Goal: Information Seeking & Learning: Learn about a topic

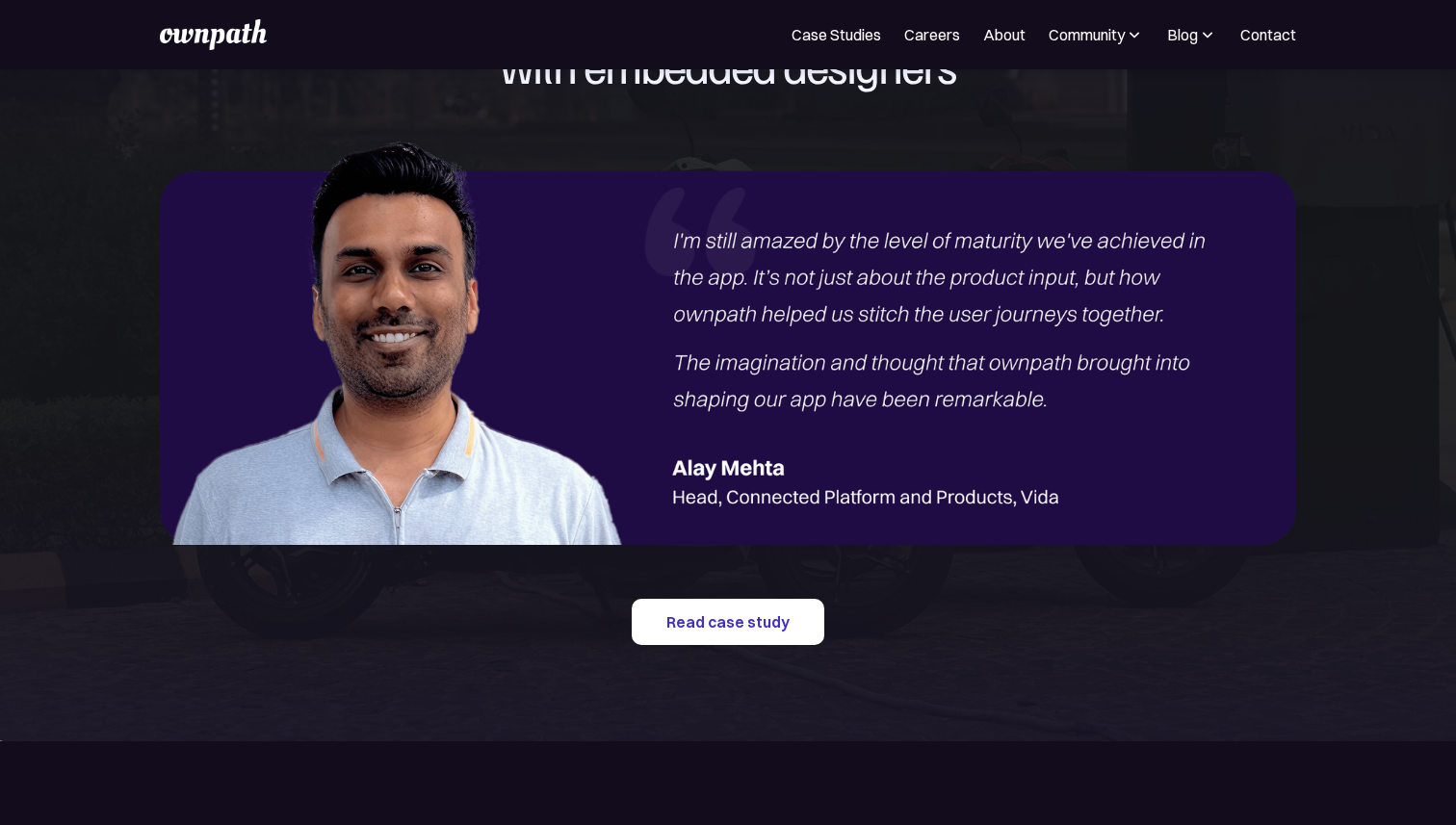
scroll to position [2274, 0]
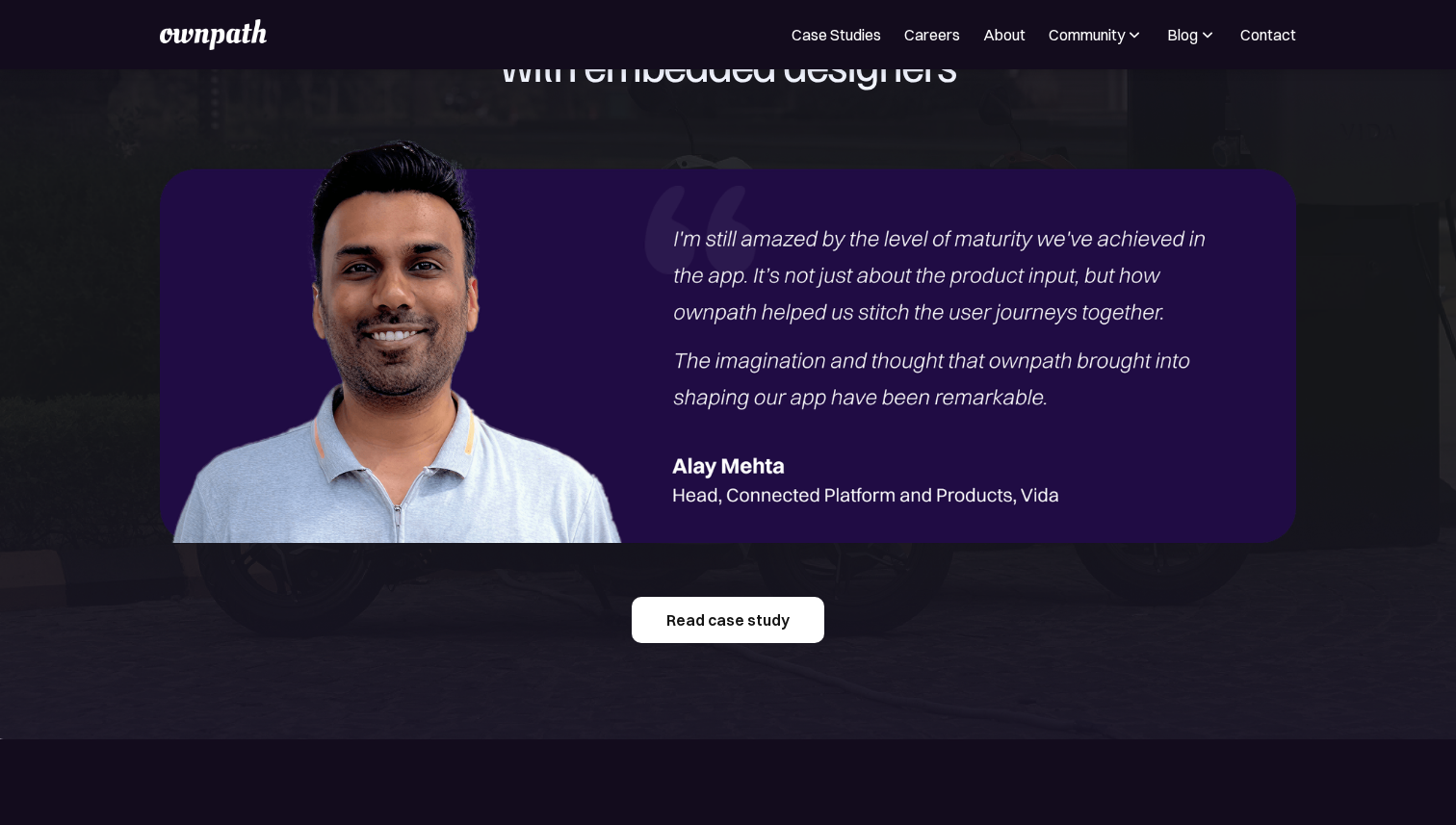
click at [702, 624] on link "Read case study" at bounding box center [728, 619] width 193 height 46
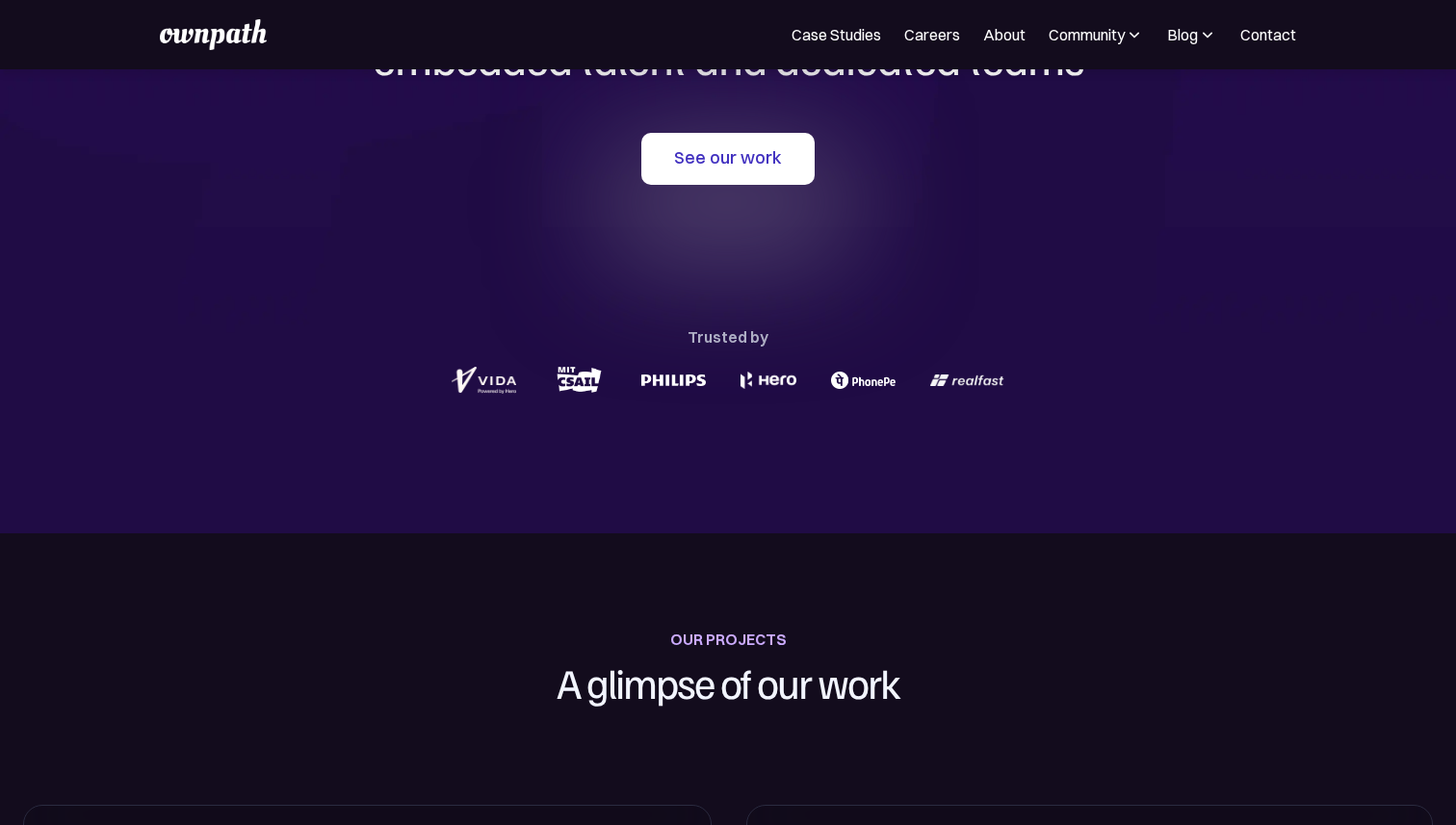
scroll to position [0, 0]
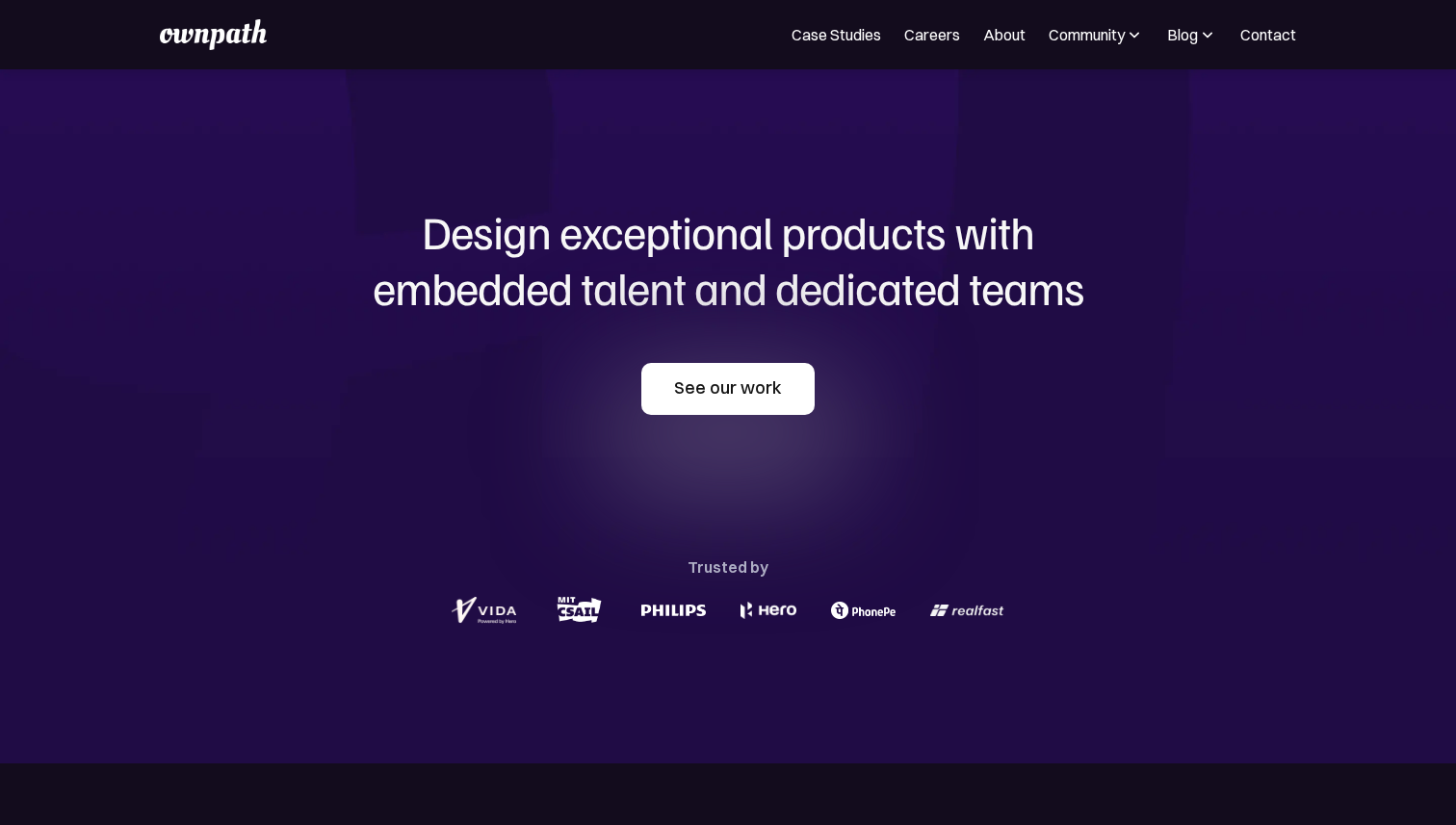
click at [757, 387] on link "See our work" at bounding box center [728, 388] width 173 height 52
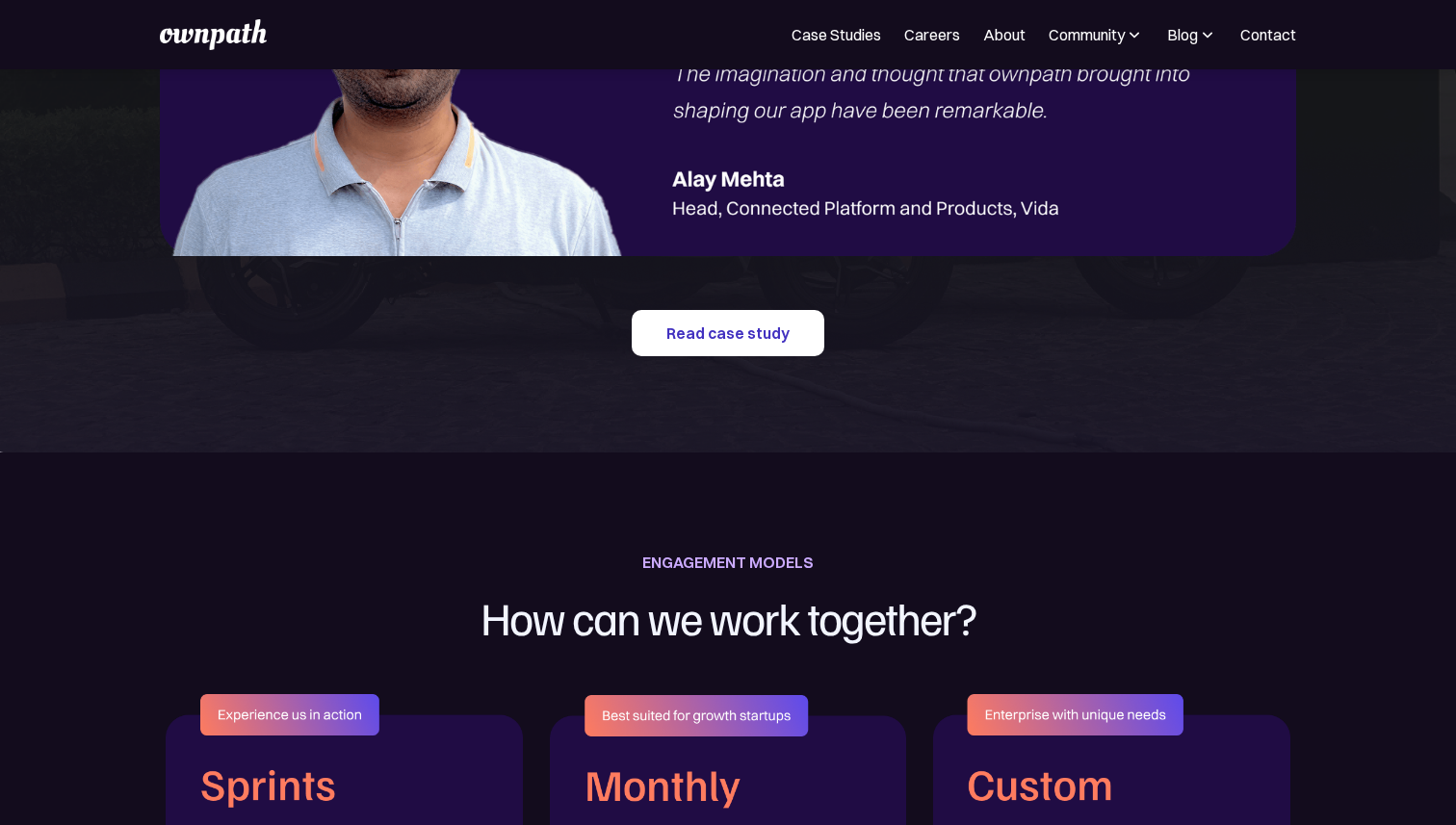
scroll to position [2455, 0]
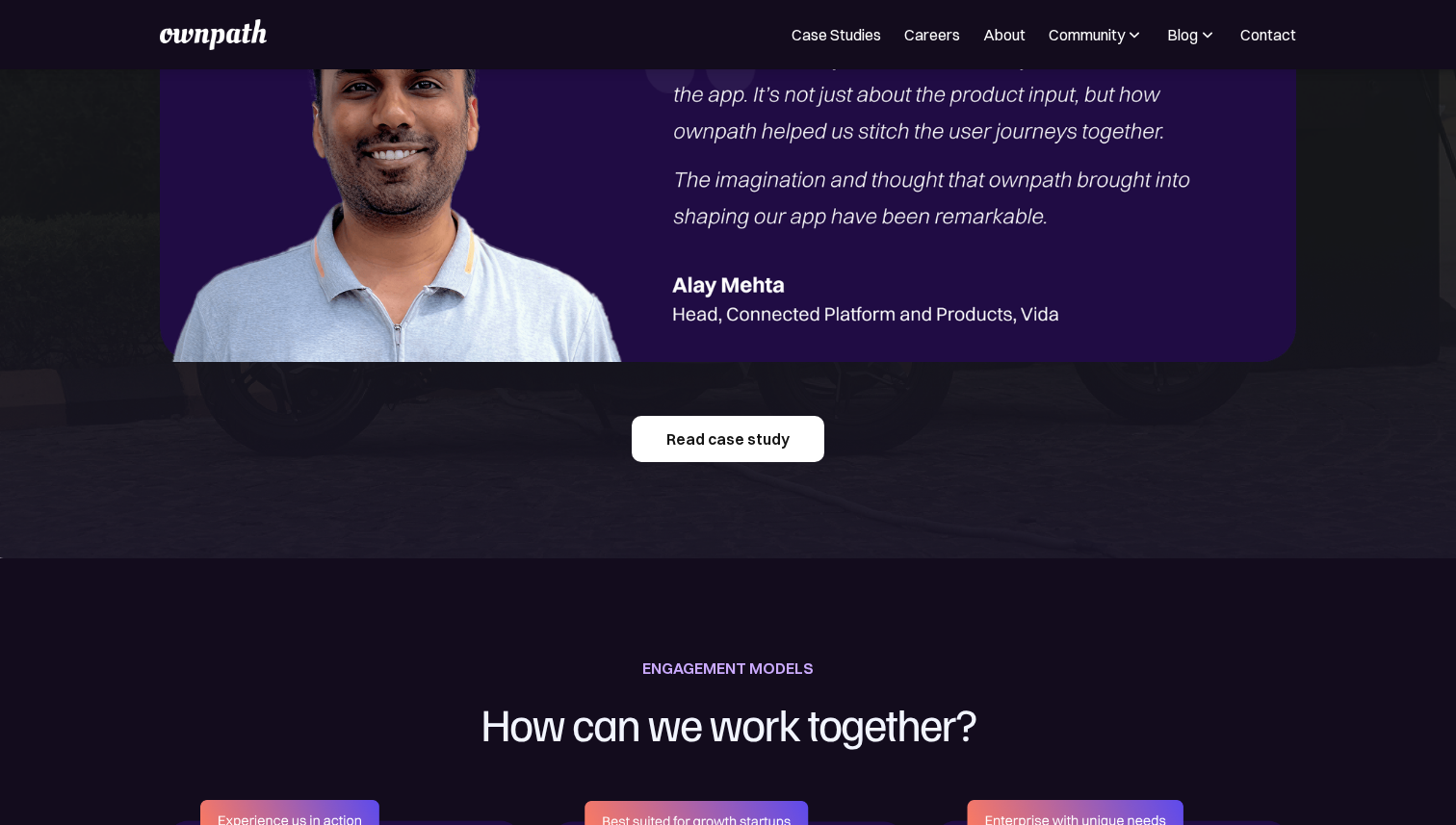
click at [759, 441] on link "Read case study" at bounding box center [728, 439] width 193 height 46
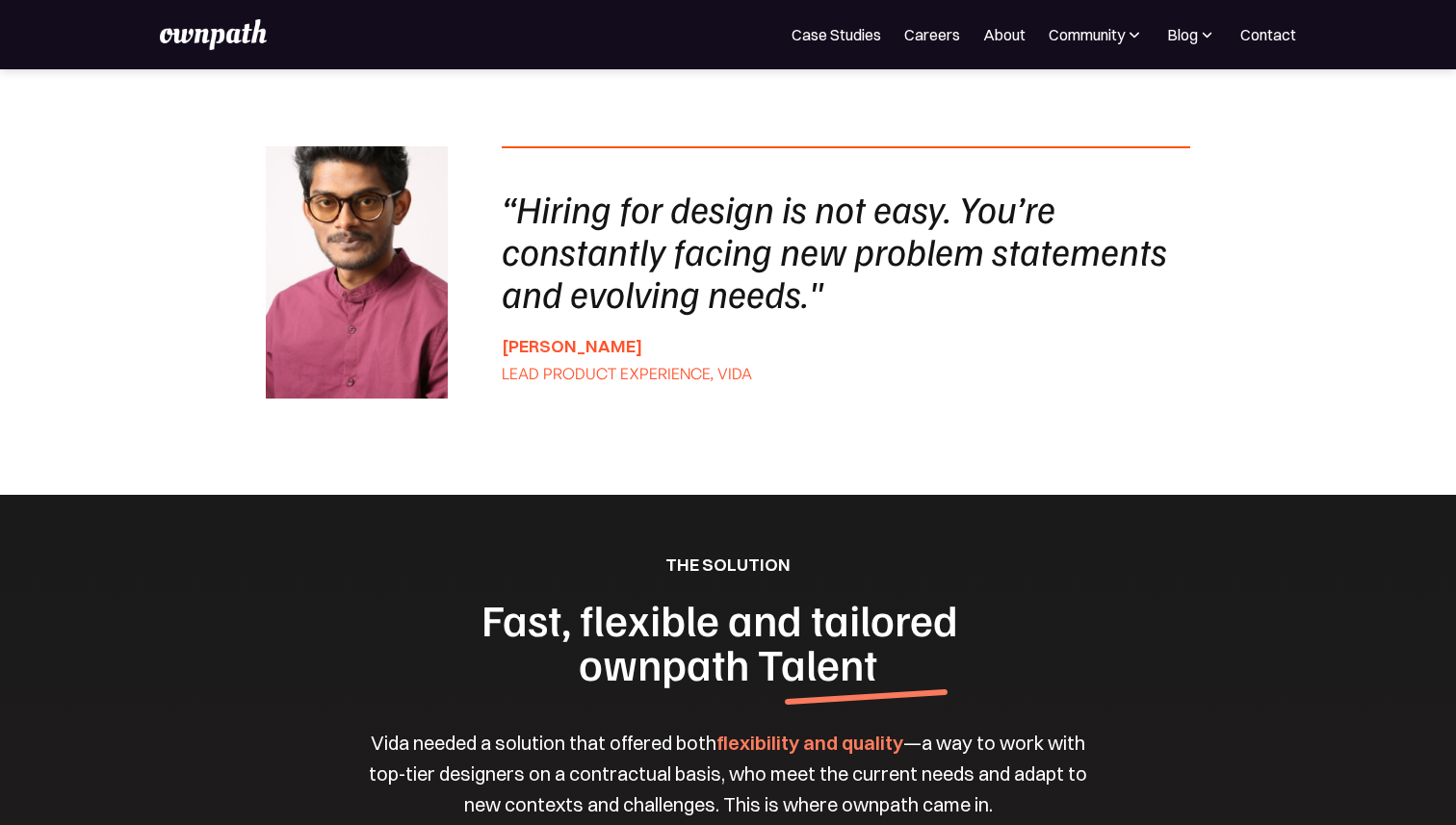
scroll to position [1424, 0]
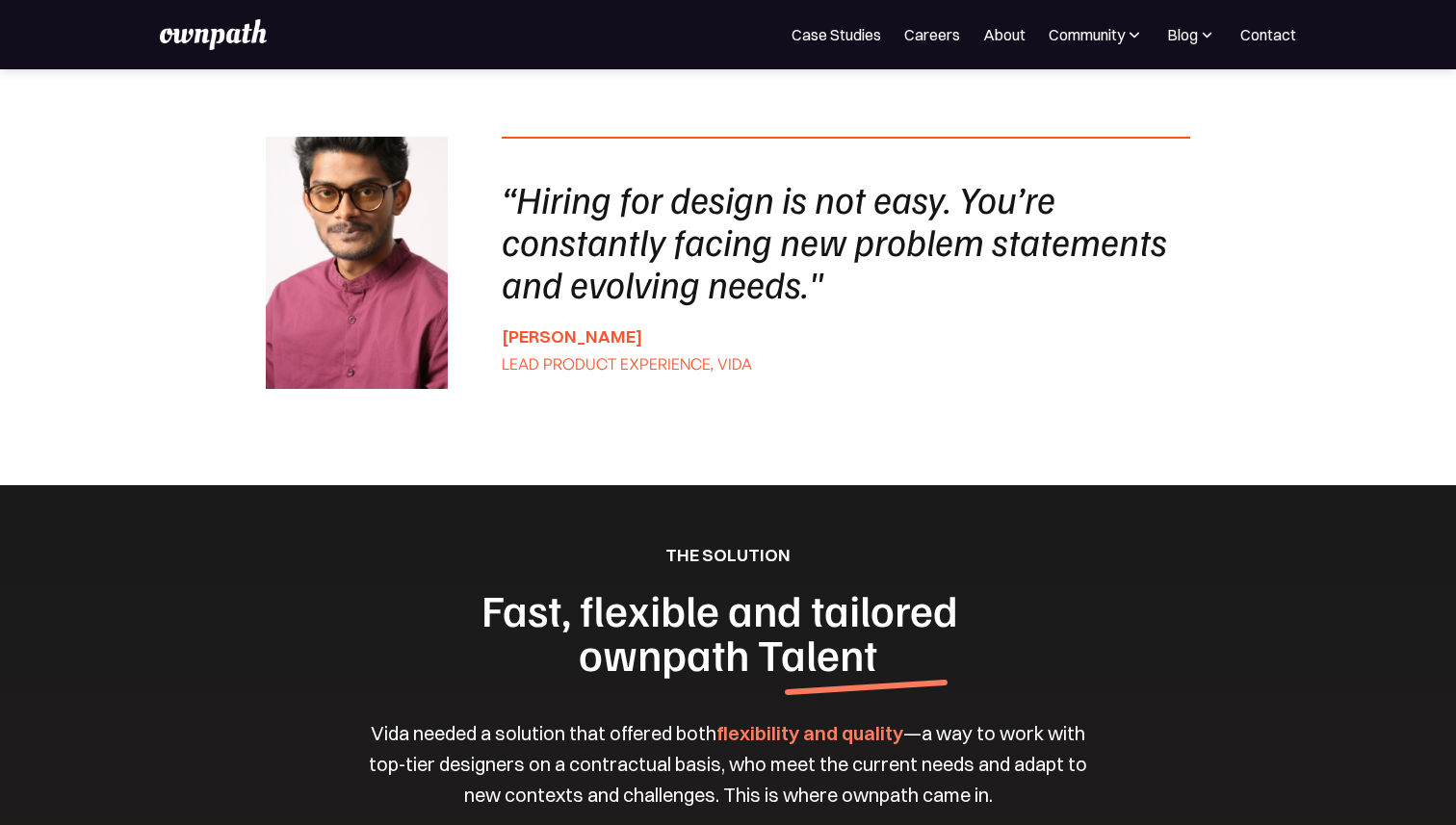
click at [179, 36] on img at bounding box center [213, 34] width 106 height 30
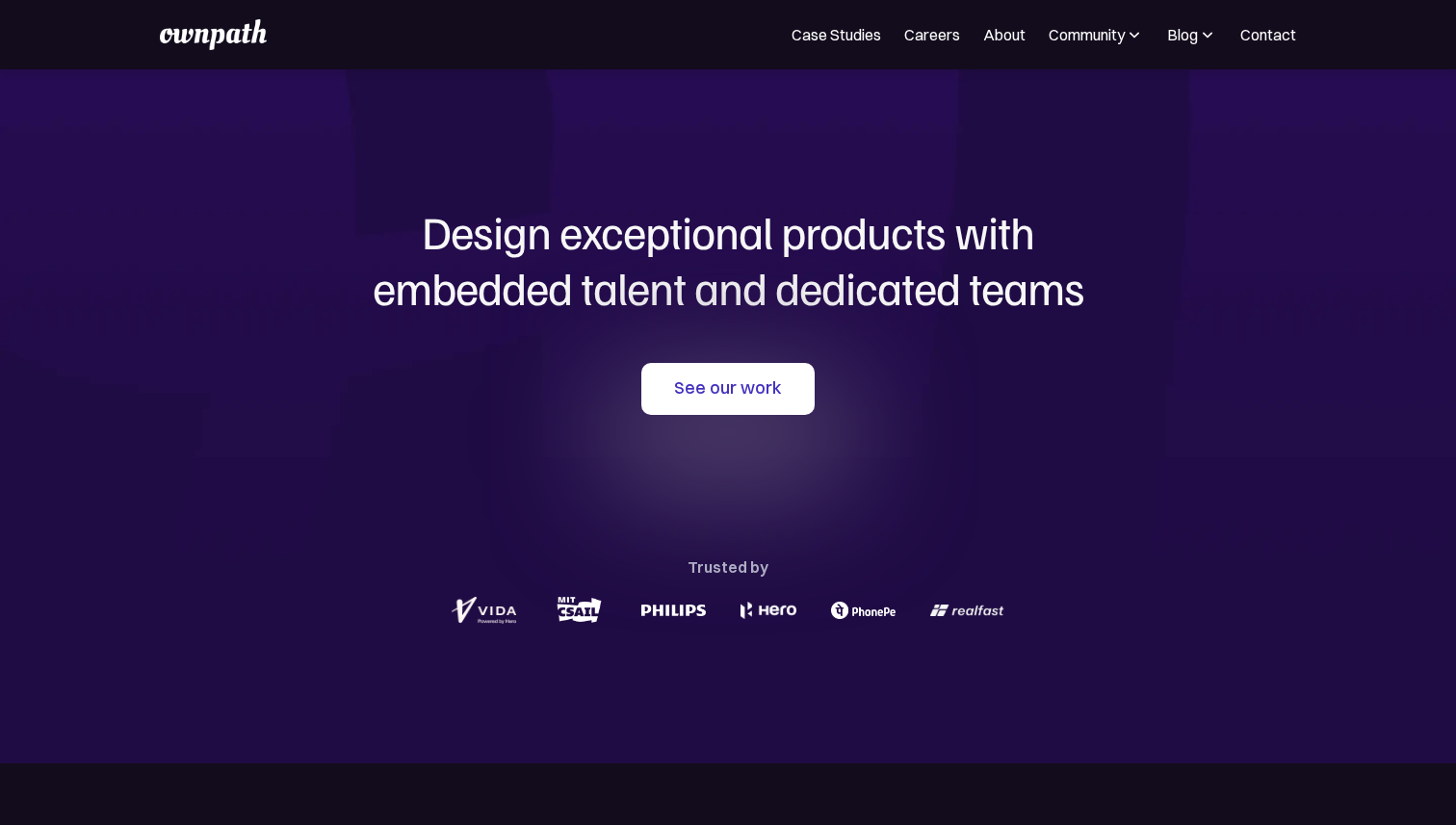
click at [212, 26] on img at bounding box center [213, 34] width 106 height 30
